Goal: Information Seeking & Learning: Find specific page/section

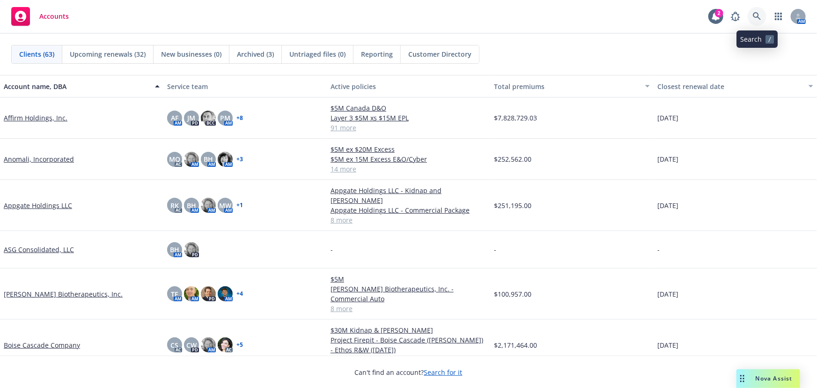
click at [763, 14] on link at bounding box center [757, 16] width 19 height 19
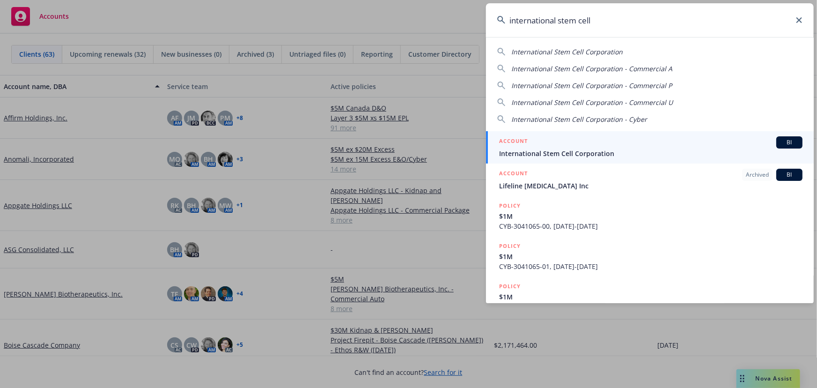
type input "international stem cell"
click at [582, 150] on span "International Stem Cell Corporation" at bounding box center [651, 153] width 304 height 10
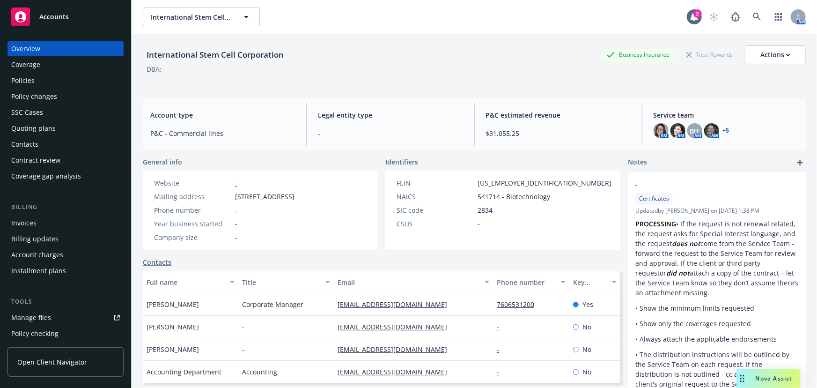
click at [49, 79] on div "Policies" at bounding box center [65, 80] width 109 height 15
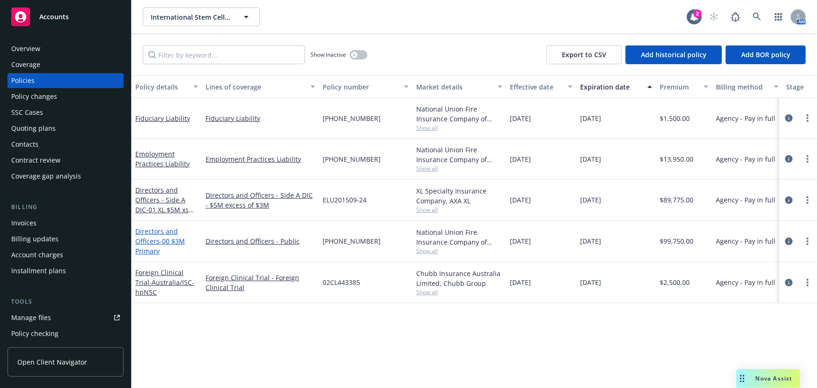
click at [157, 242] on link "Directors and Officers - 00 $3M Primary" at bounding box center [160, 241] width 50 height 29
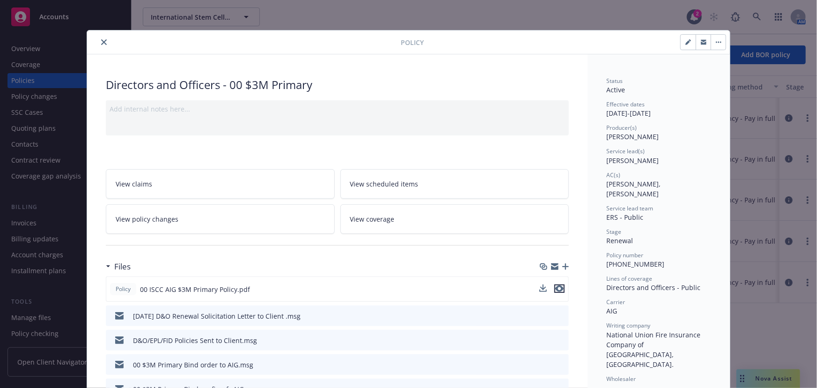
click at [560, 288] on icon "preview file" at bounding box center [560, 288] width 8 height 7
